Goal: Task Accomplishment & Management: Use online tool/utility

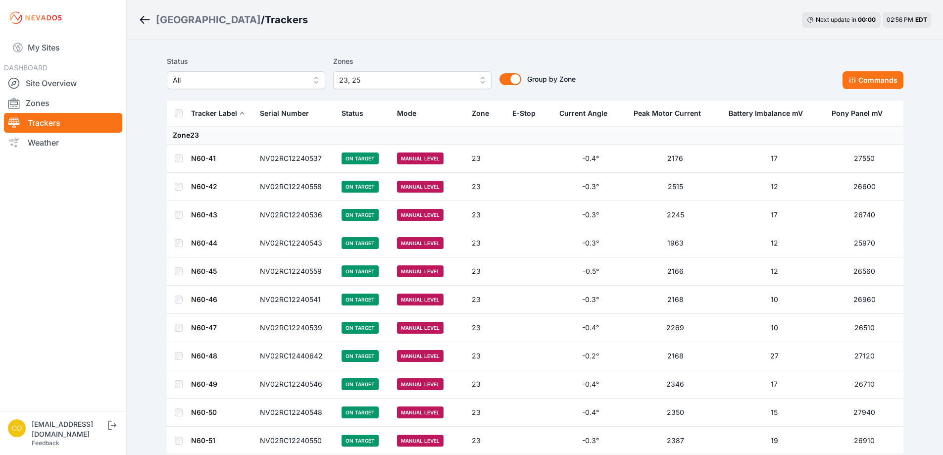
click at [485, 83] on button "23, 25" at bounding box center [412, 80] width 158 height 18
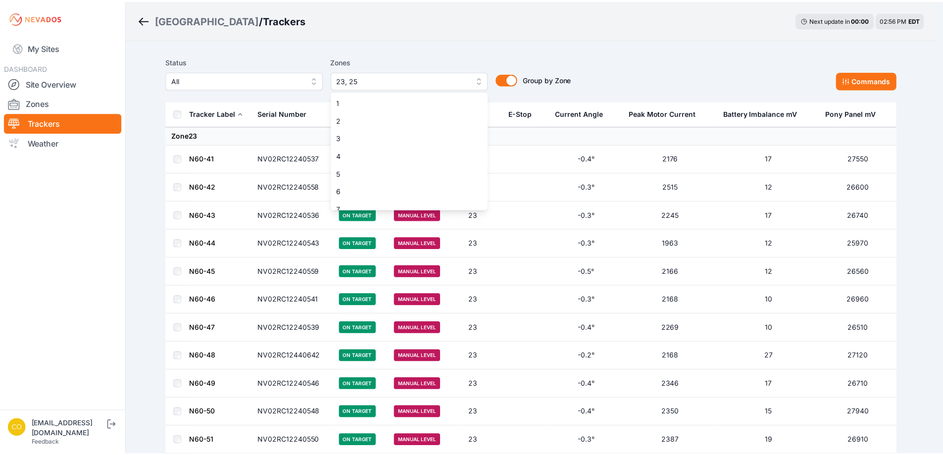
scroll to position [293, 0]
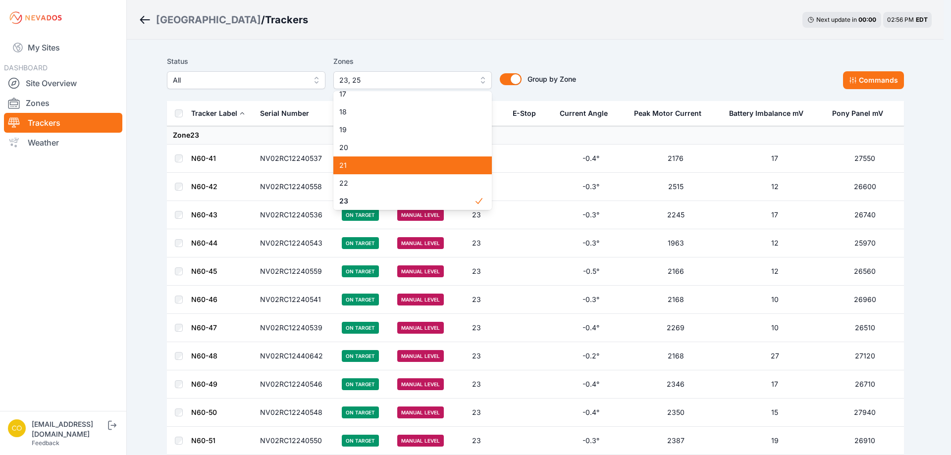
click at [396, 157] on div "21" at bounding box center [412, 165] width 158 height 18
click at [676, 67] on div "Status All Zones 23, 25 1 2 3 4 5 6 7 8 9 10 11 12 13 14 15 16 17 18 19 20 21 2…" at bounding box center [535, 72] width 737 height 34
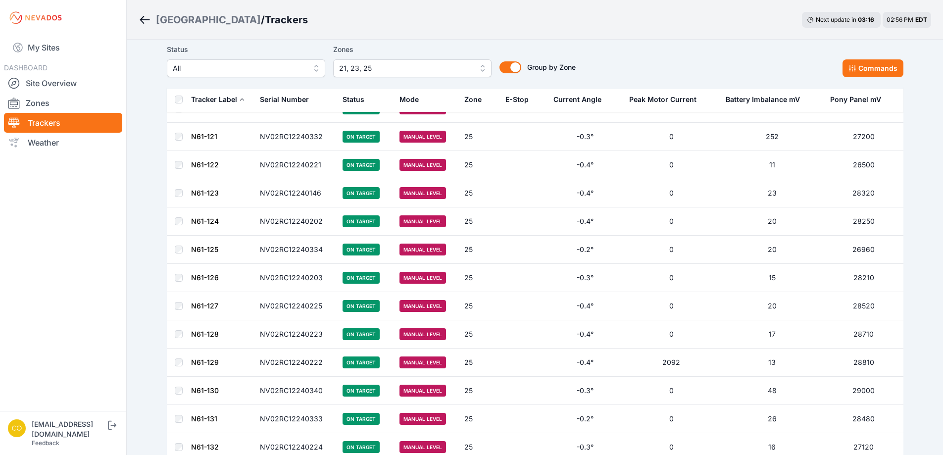
scroll to position [7502, 0]
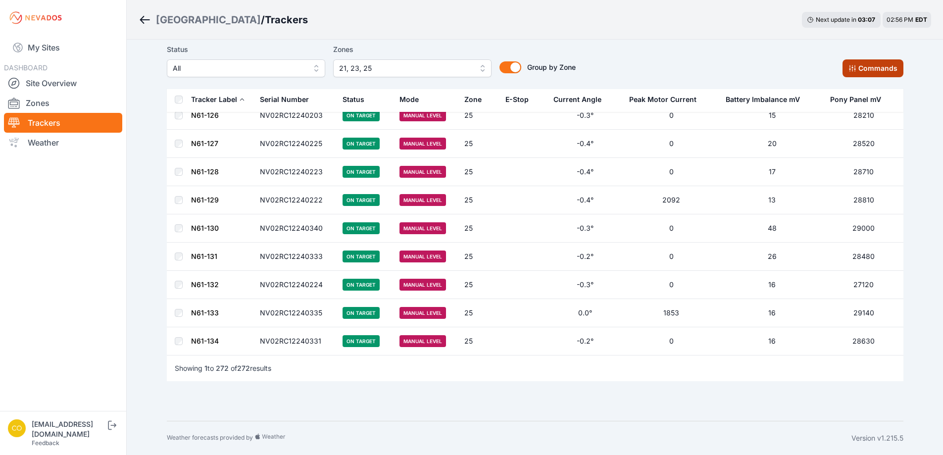
click at [866, 73] on button "Commands" at bounding box center [873, 68] width 61 height 18
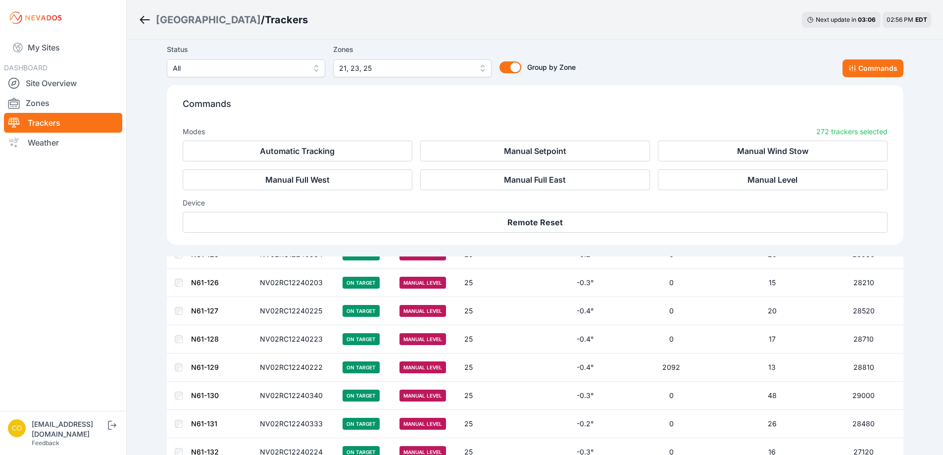
scroll to position [7669, 0]
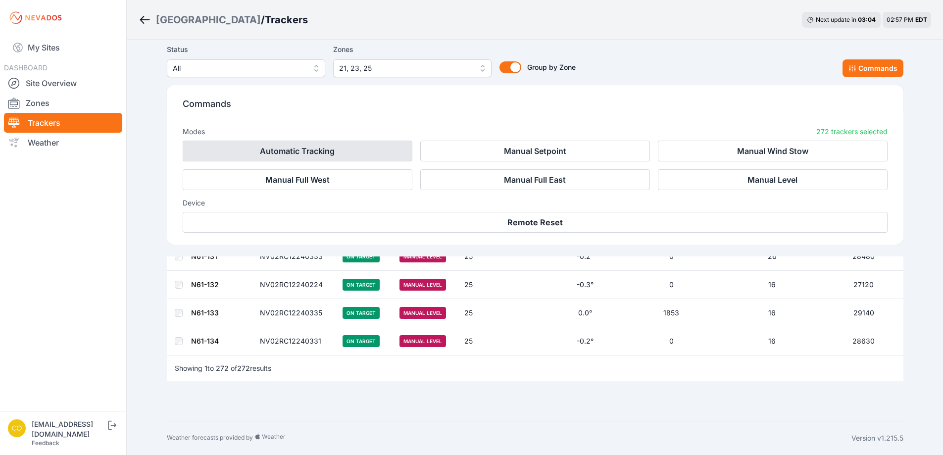
click at [366, 152] on button "Automatic Tracking" at bounding box center [298, 151] width 230 height 21
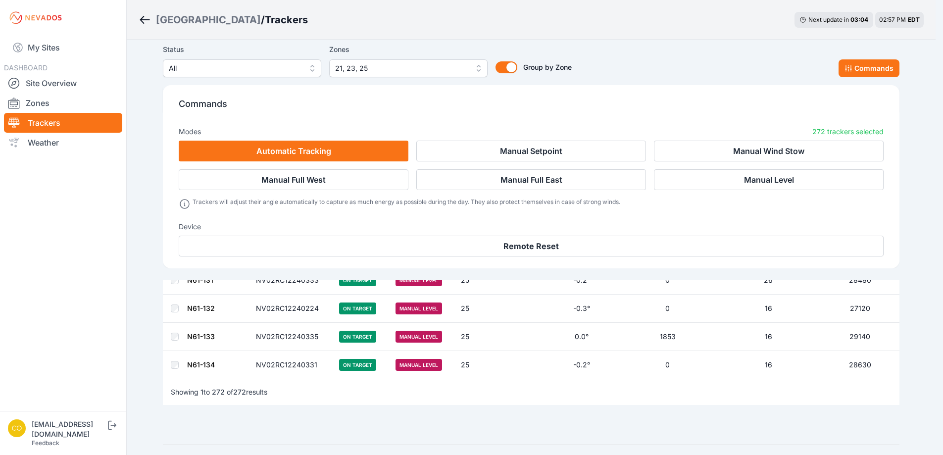
scroll to position [7693, 0]
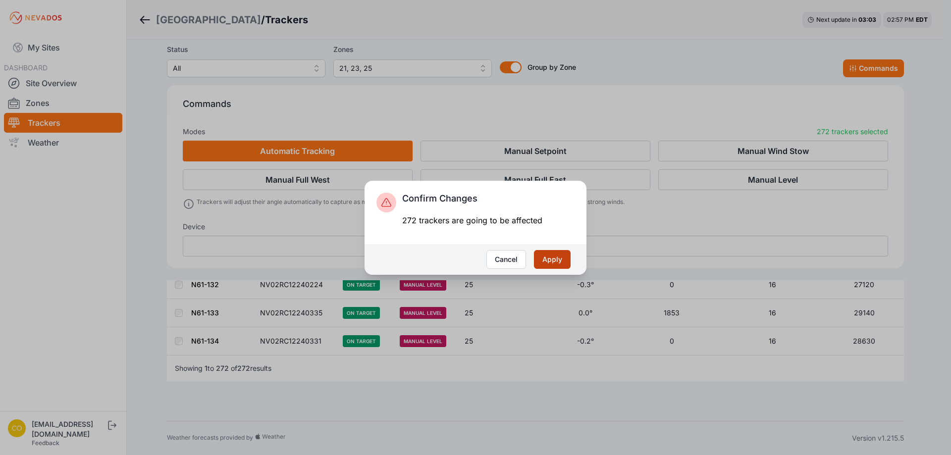
click at [564, 266] on button "Apply" at bounding box center [552, 259] width 37 height 19
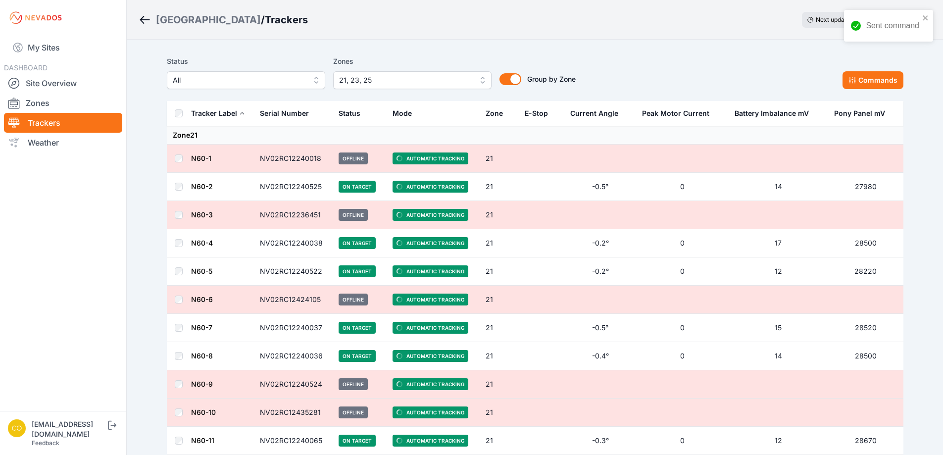
click at [480, 82] on button "21, 23, 25" at bounding box center [412, 80] width 158 height 18
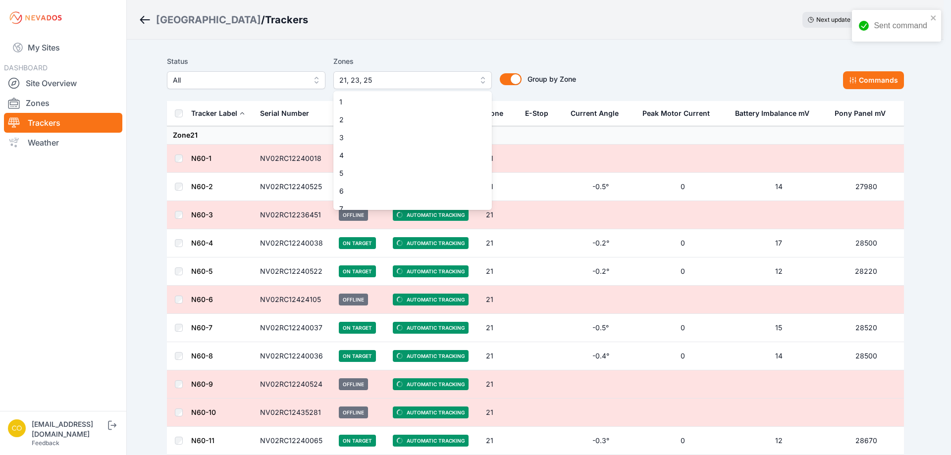
scroll to position [257, 0]
click at [391, 195] on div "21" at bounding box center [412, 201] width 158 height 18
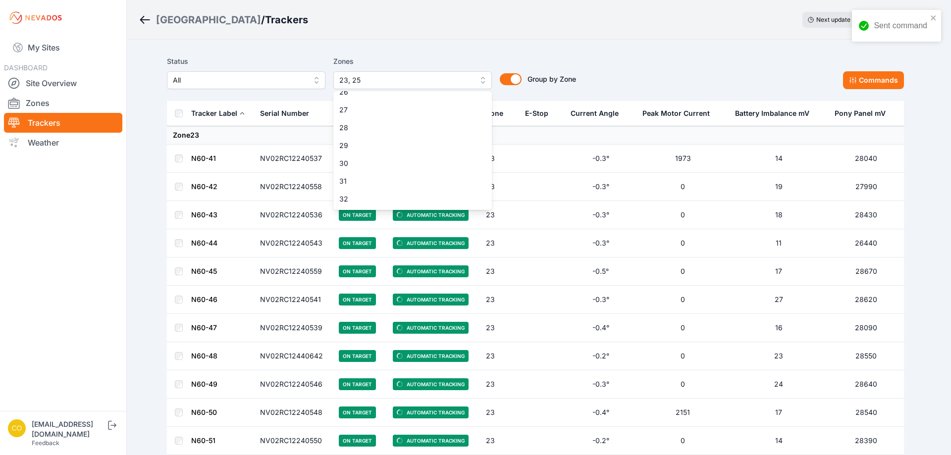
scroll to position [356, 0]
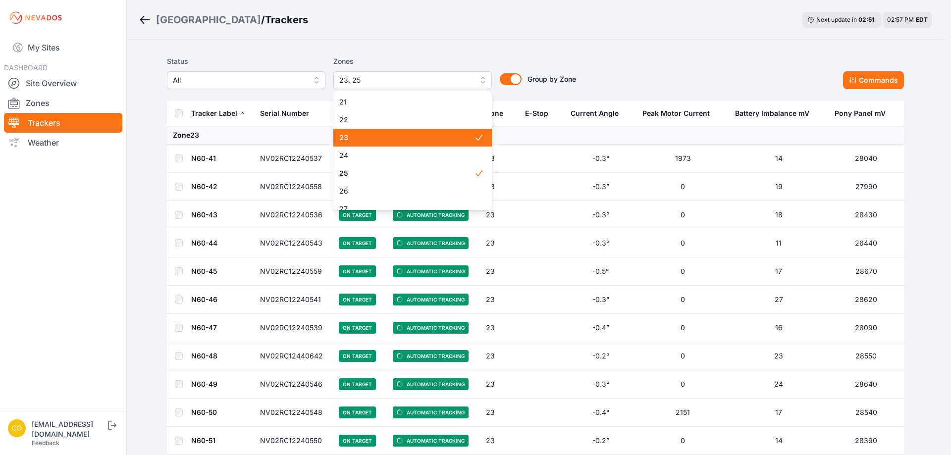
click at [457, 137] on span "23" at bounding box center [406, 138] width 135 height 10
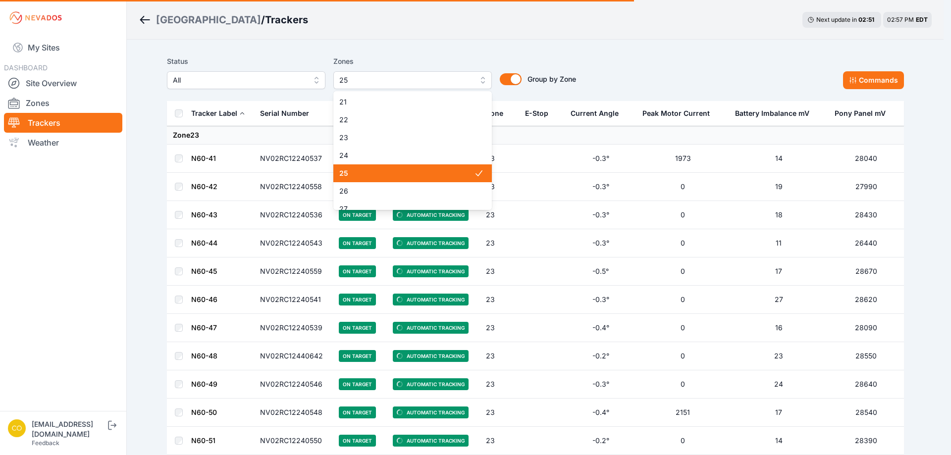
click at [450, 172] on span "25" at bounding box center [406, 173] width 135 height 10
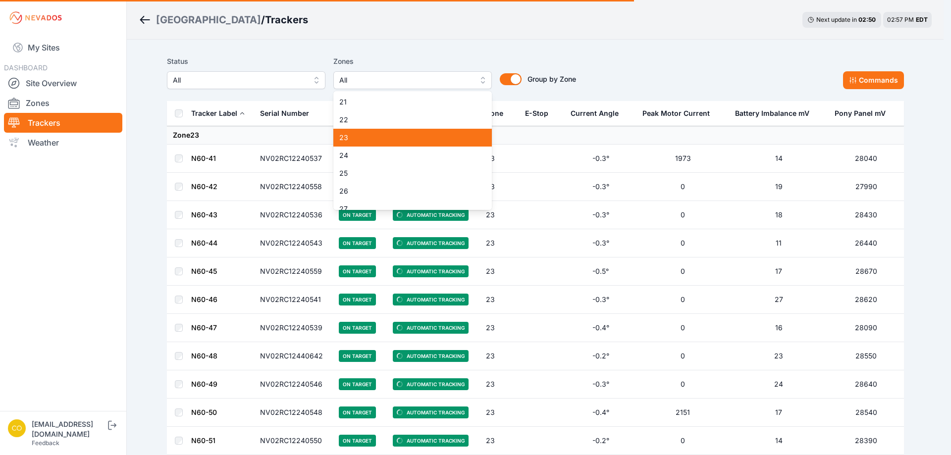
scroll to position [216, 0]
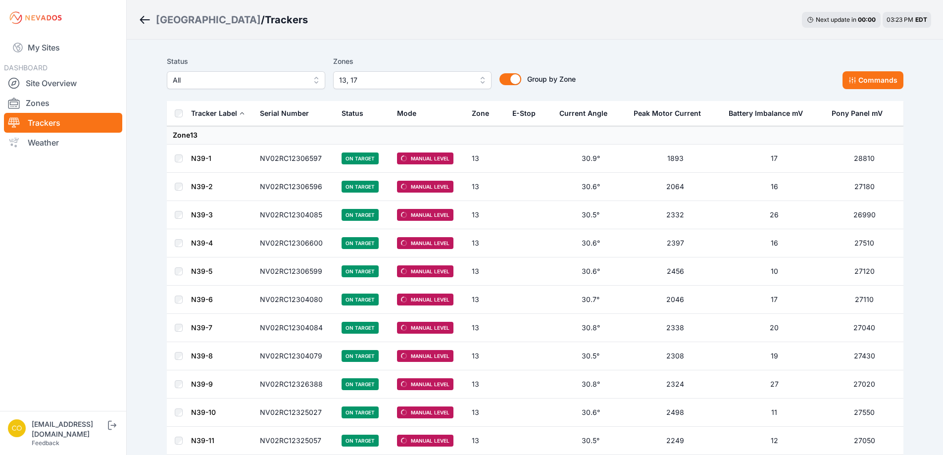
click at [481, 81] on button "13, 17" at bounding box center [412, 80] width 158 height 18
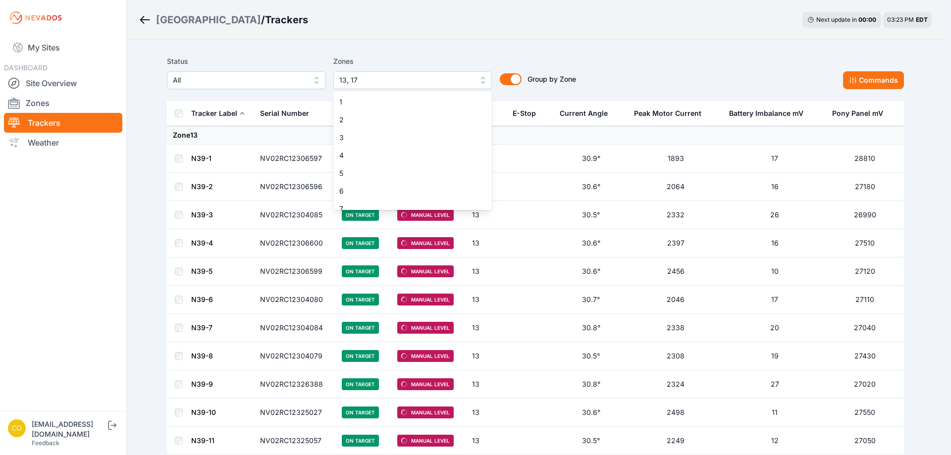
scroll to position [115, 0]
click at [372, 204] on span "13" at bounding box center [406, 201] width 135 height 10
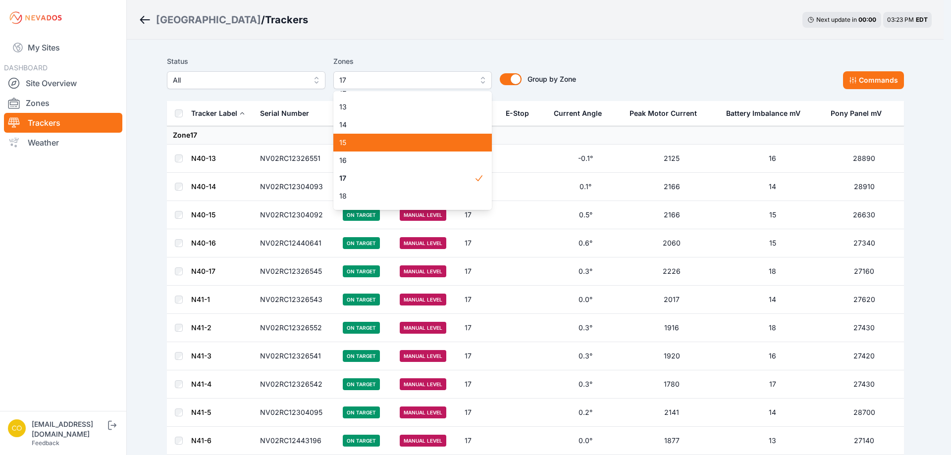
scroll to position [214, 0]
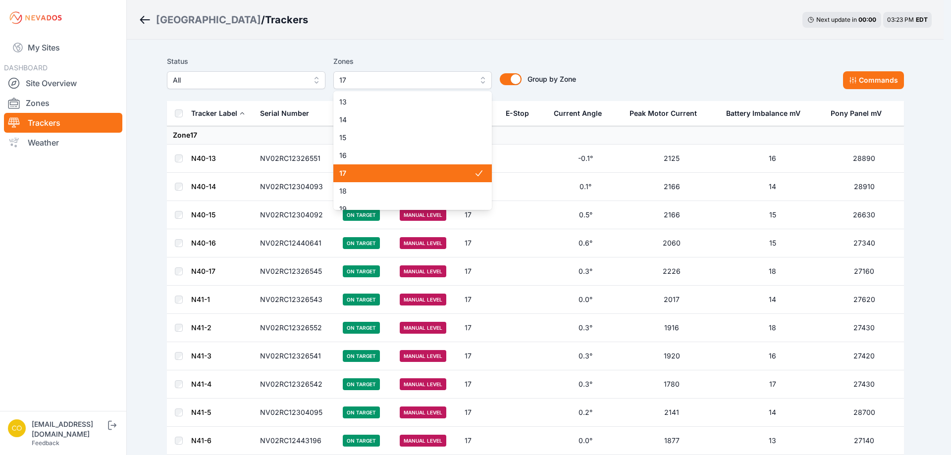
click at [355, 178] on span "17" at bounding box center [406, 173] width 135 height 10
